Goal: Use online tool/utility: Use online tool/utility

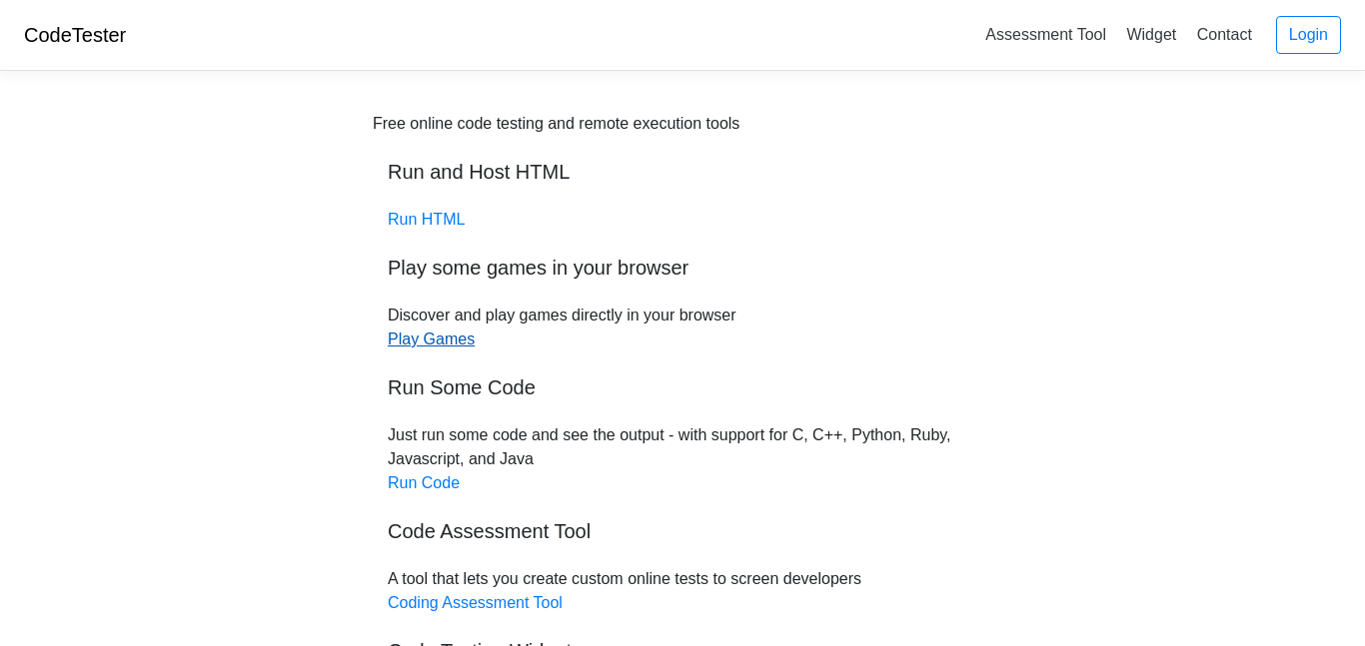
click at [455, 339] on link "Play Games" at bounding box center [431, 339] width 87 height 17
click at [435, 221] on link "Run HTML" at bounding box center [426, 219] width 77 height 17
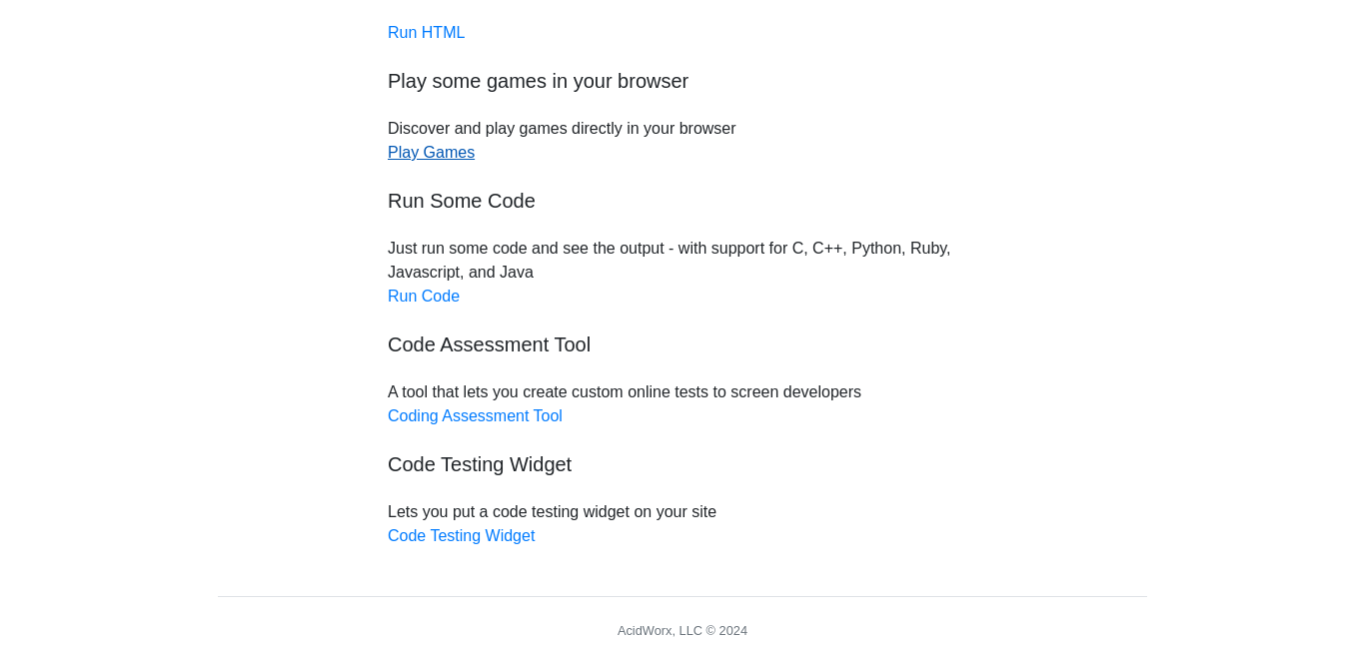
scroll to position [192, 0]
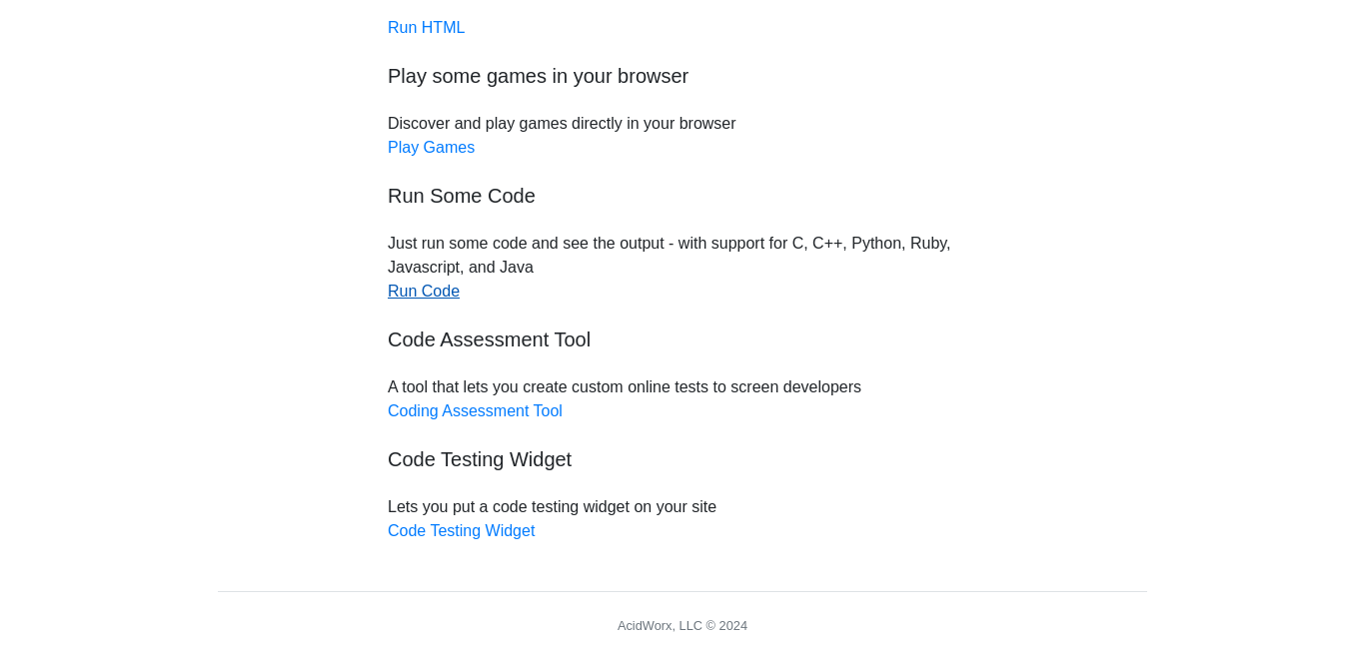
click at [417, 300] on link "Run Code" at bounding box center [424, 291] width 72 height 17
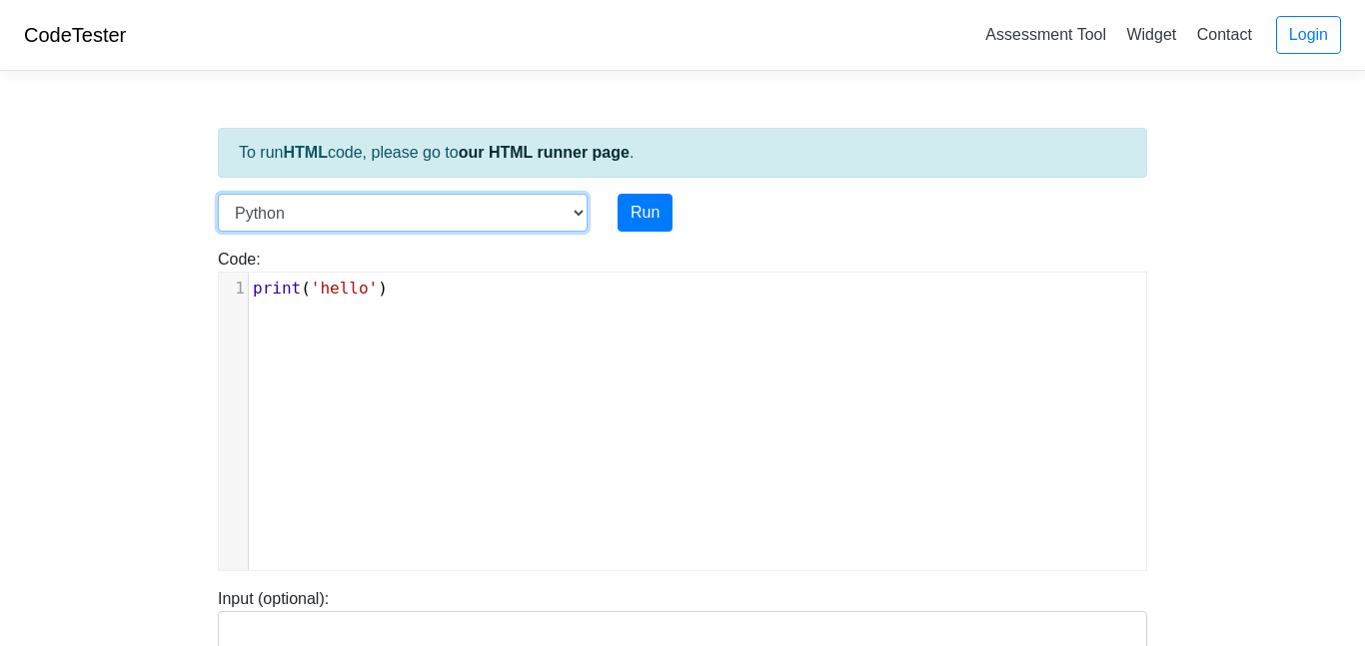
click at [515, 209] on select "C C++ Go Java Javascript Python Ruby" at bounding box center [403, 213] width 370 height 38
click at [491, 204] on select "C C++ Go Java Javascript Python Ruby" at bounding box center [403, 213] width 370 height 38
click at [738, 319] on div "xxxxxxxxxx 1 print ( 'hello' )" at bounding box center [697, 437] width 957 height 328
click at [373, 289] on span "'hello'" at bounding box center [344, 288] width 67 height 19
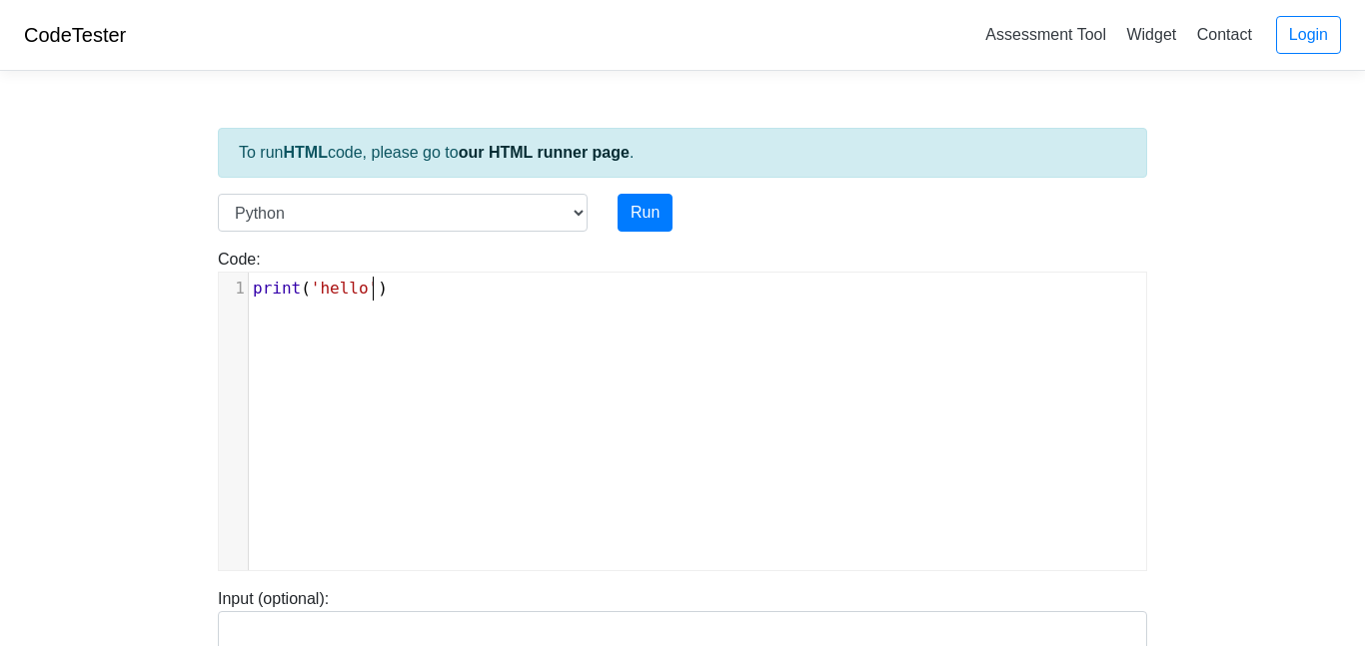
click at [373, 289] on span "'hello'" at bounding box center [344, 288] width 67 height 19
type textarea "print('hello')"
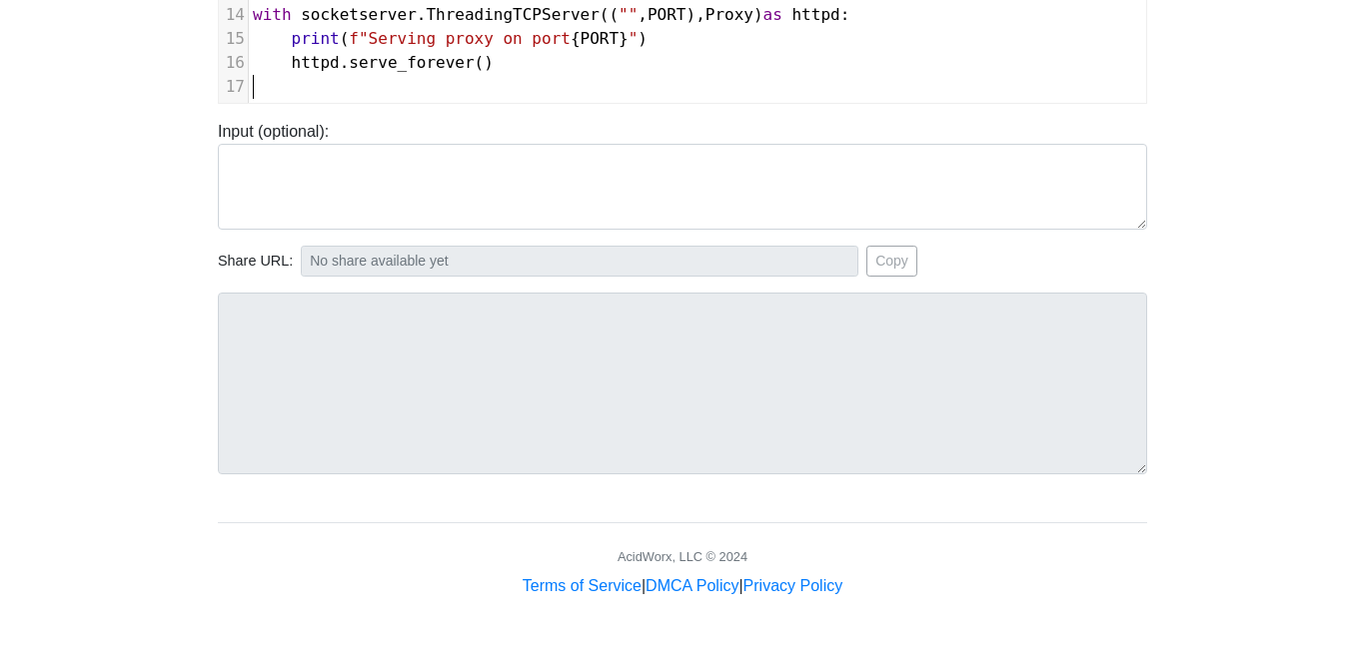
scroll to position [0, 0]
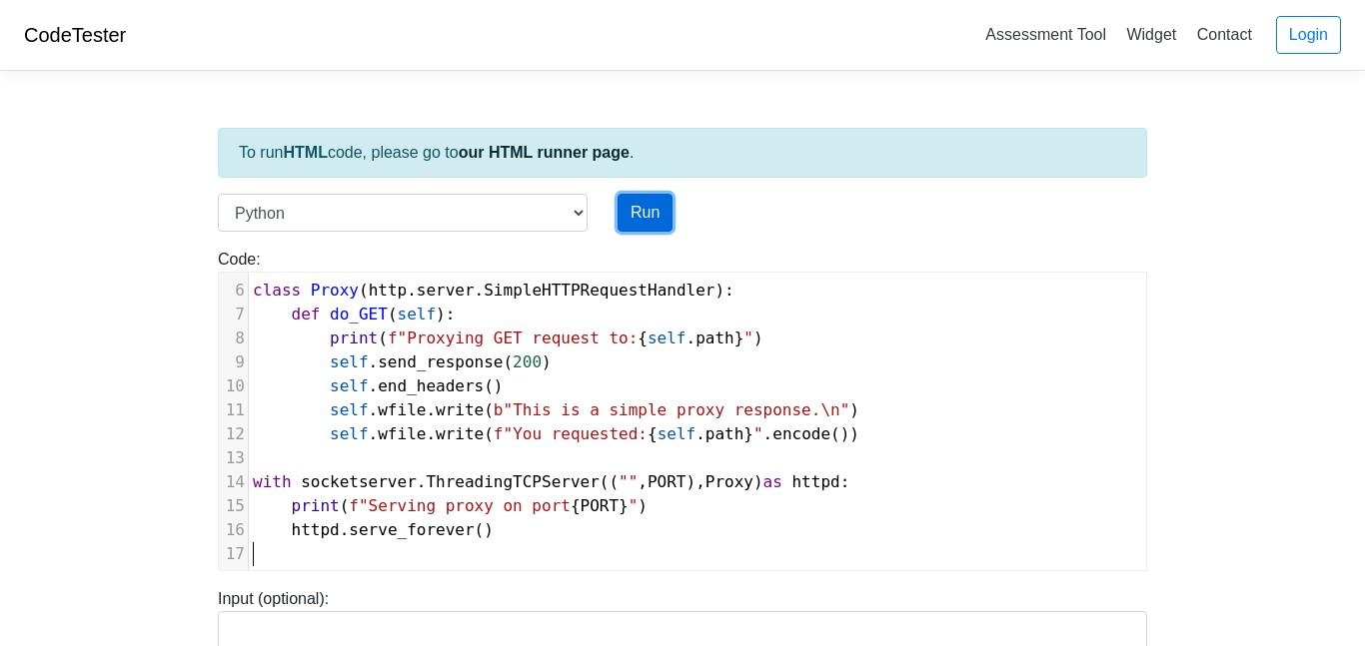
click at [647, 200] on button "Run" at bounding box center [644, 213] width 55 height 38
click at [638, 224] on button "Run" at bounding box center [644, 213] width 55 height 38
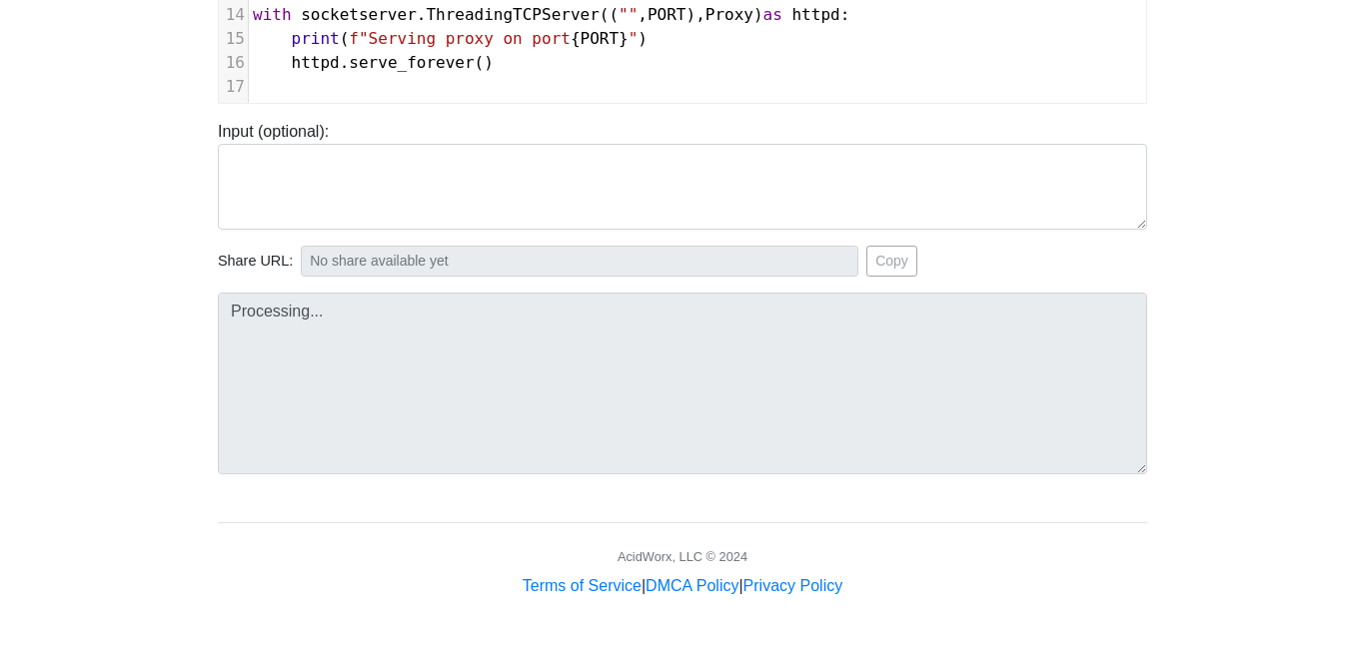
scroll to position [467, 0]
type input "https://codetester.io/runner?s=yGzRg6GPWJ"
click at [866, 260] on button "Copy" at bounding box center [891, 262] width 51 height 31
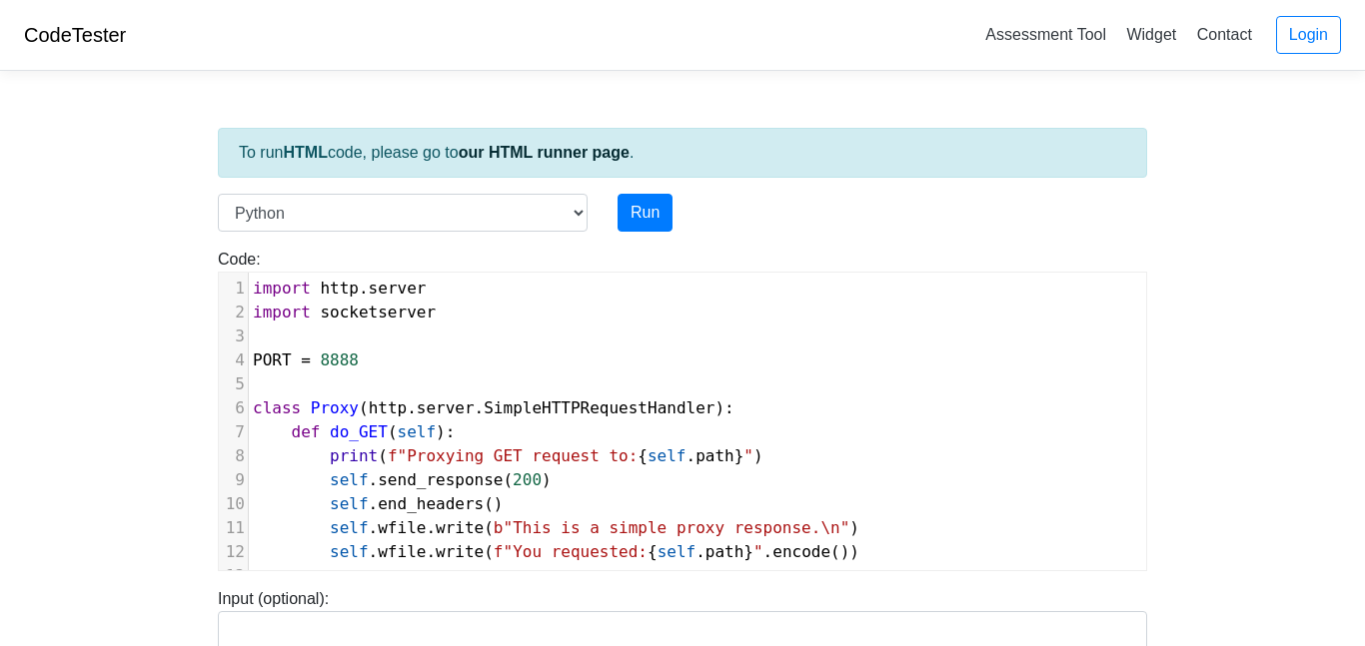
scroll to position [468, 0]
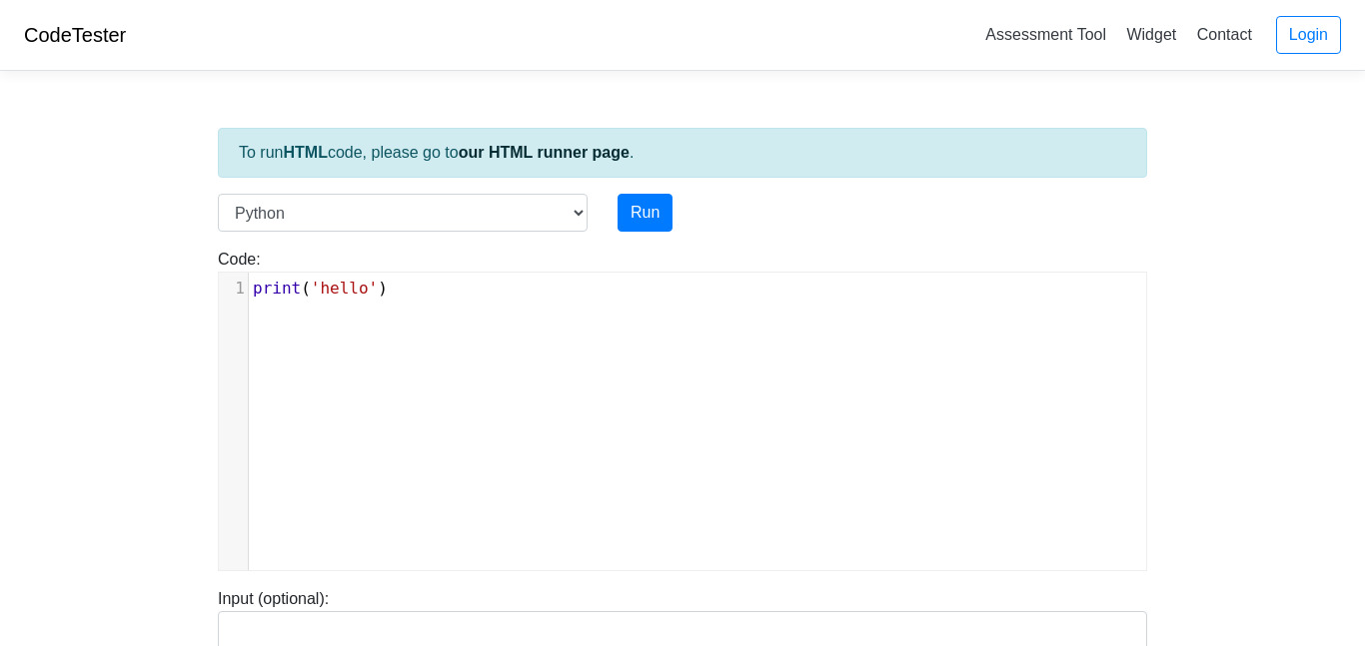
click at [342, 284] on span "'hello'" at bounding box center [344, 288] width 67 height 19
type textarea "print('hello')"
click at [342, 284] on span "'hello'" at bounding box center [344, 288] width 67 height 19
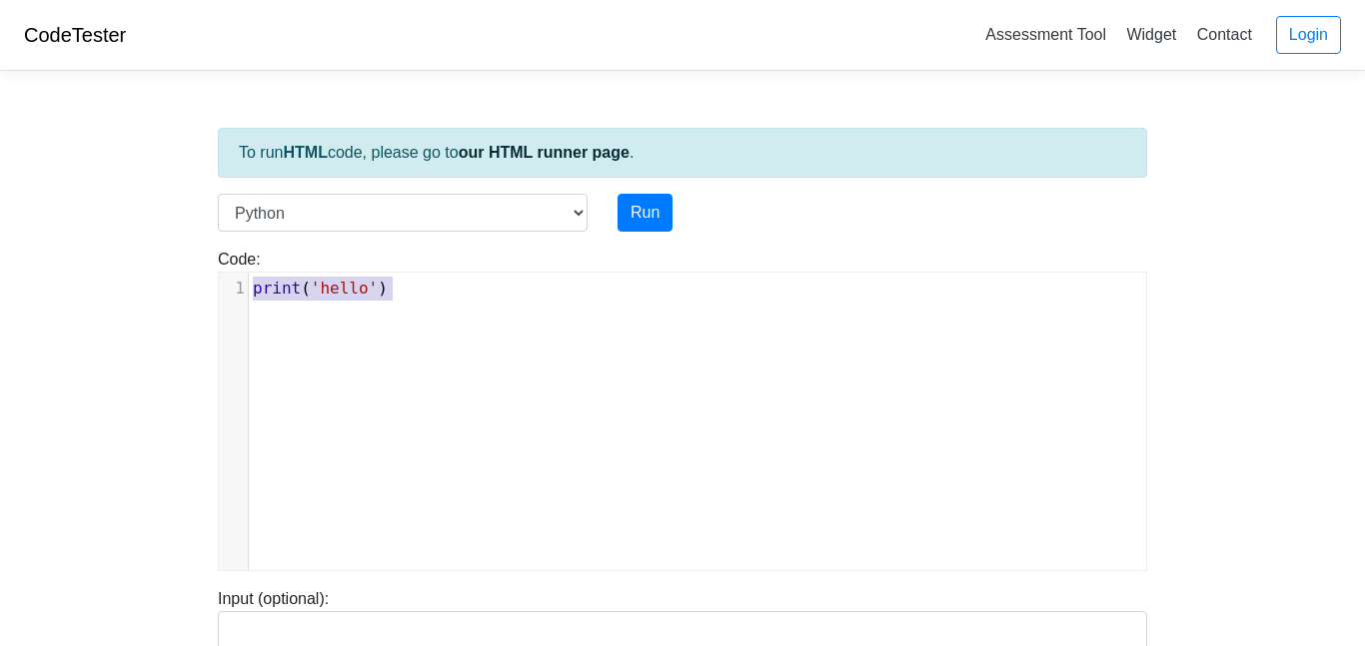
scroll to position [6807, 0]
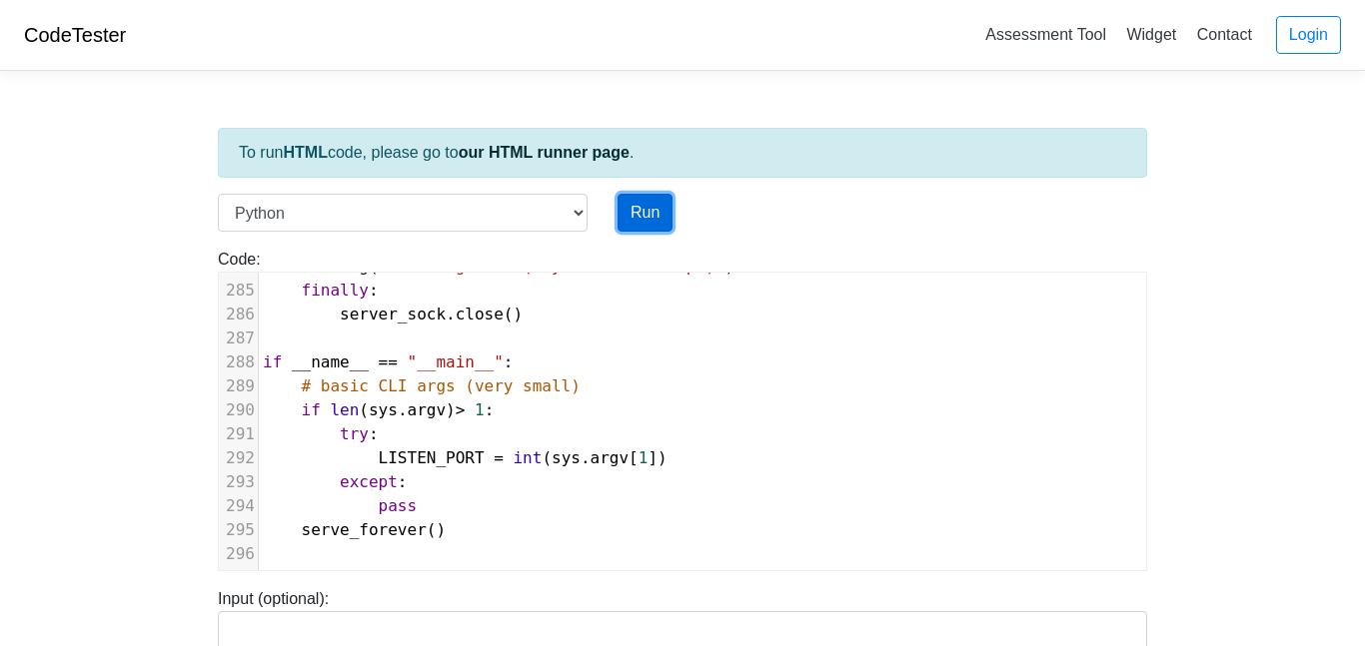
click at [651, 200] on button "Run" at bounding box center [644, 213] width 55 height 38
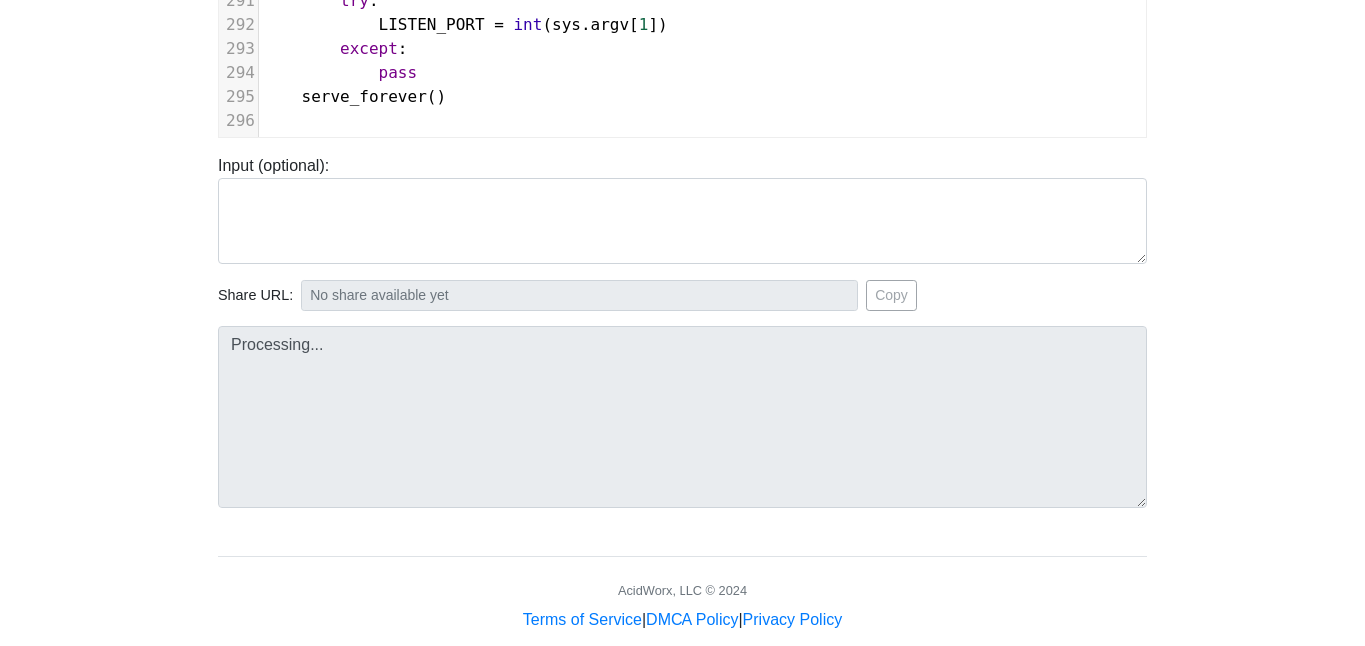
scroll to position [440, 0]
